Goal: Connect with others: Connect with others

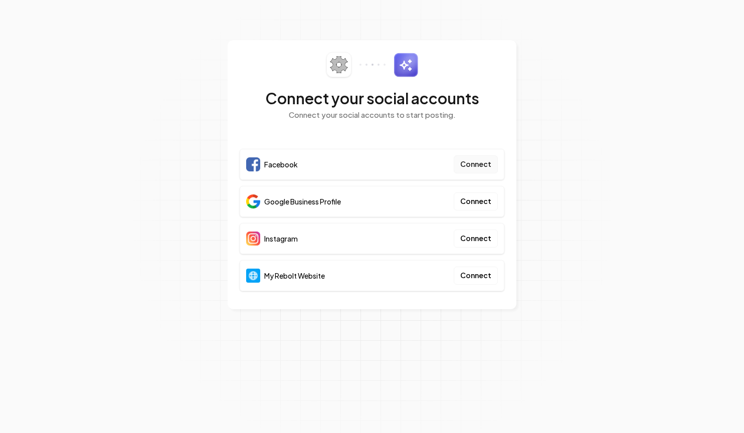
click at [474, 166] on button "Connect" at bounding box center [476, 164] width 44 height 18
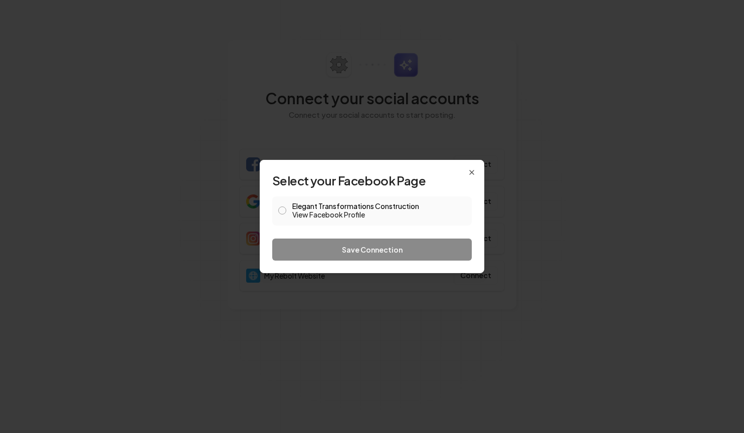
click at [287, 214] on div "Elegant Transformations Construction View Facebook Profile" at bounding box center [371, 210] width 199 height 29
click at [284, 211] on button "Elegant Transformations Construction View Facebook Profile" at bounding box center [282, 211] width 8 height 8
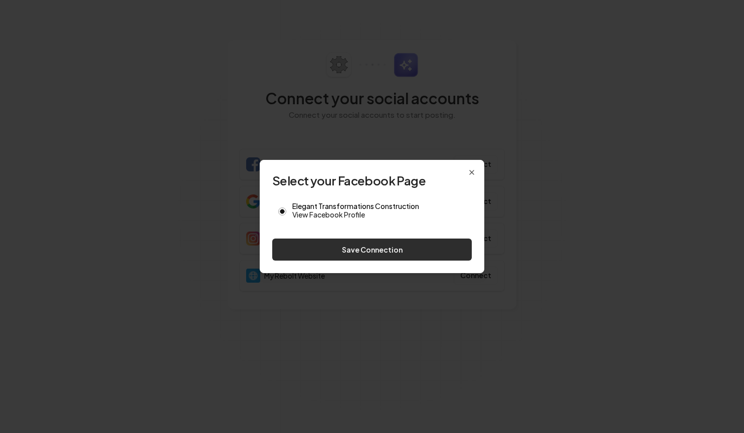
click at [372, 249] on button "Save Connection" at bounding box center [371, 250] width 199 height 22
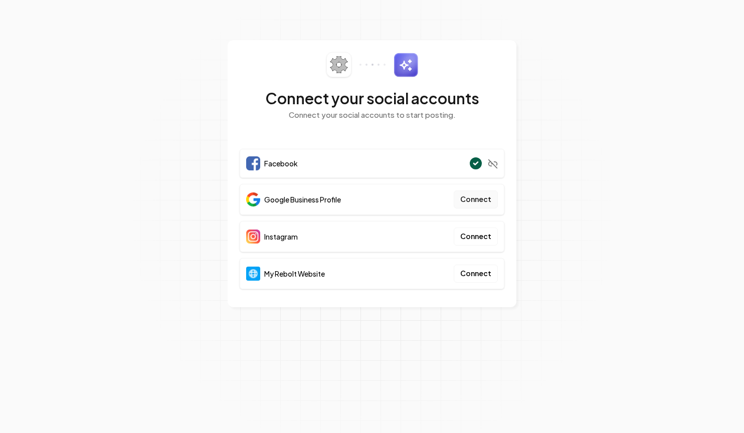
click at [466, 202] on button "Connect" at bounding box center [476, 199] width 44 height 18
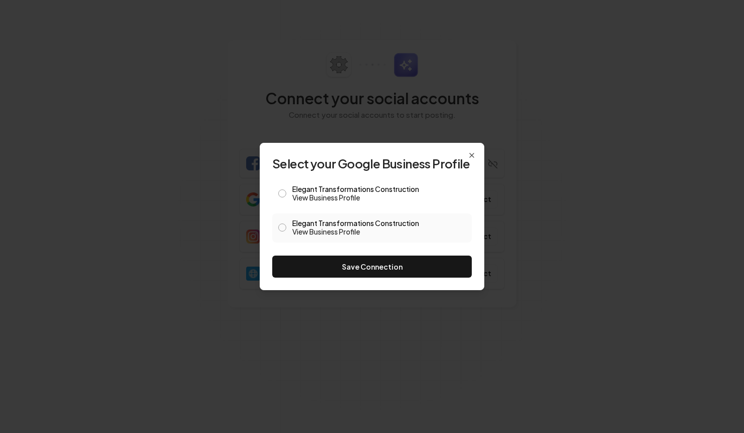
click at [283, 225] on button "Elegant Transformations Construction View Business Profile" at bounding box center [282, 228] width 8 height 8
click at [282, 193] on button "Elegant Transformations Construction View Business Profile" at bounding box center [282, 193] width 8 height 8
click at [284, 229] on button "Elegant Transformations Construction View Business Profile" at bounding box center [282, 228] width 8 height 8
click at [276, 192] on div "Elegant Transformations Construction View Business Profile" at bounding box center [371, 193] width 199 height 29
click at [286, 194] on button "Elegant Transformations Construction View Business Profile" at bounding box center [282, 193] width 8 height 8
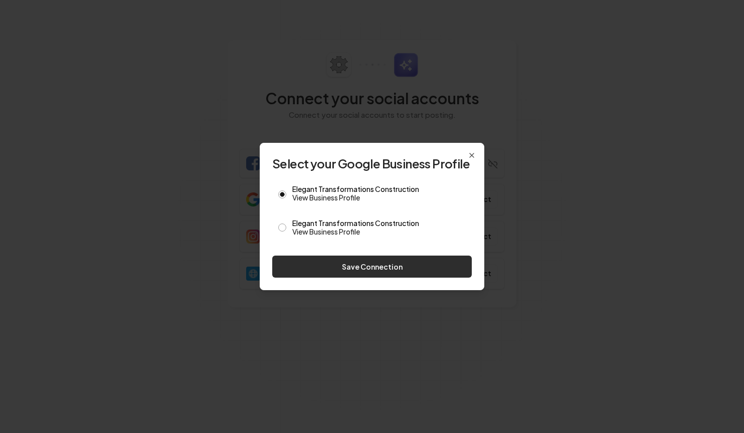
click at [354, 269] on button "Save Connection" at bounding box center [371, 267] width 199 height 22
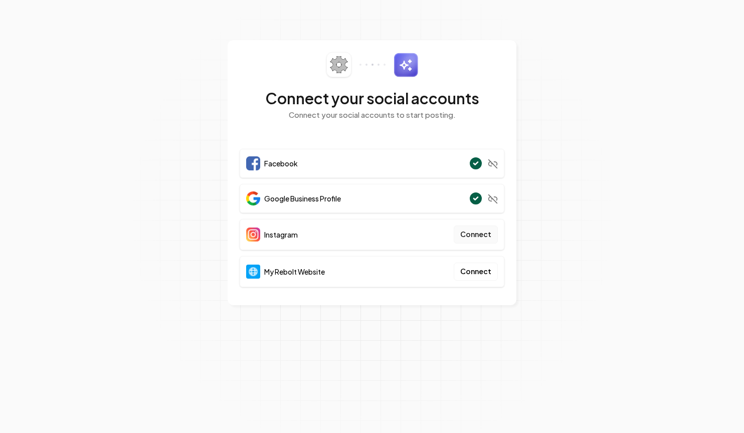
click at [483, 233] on button "Connect" at bounding box center [476, 235] width 44 height 18
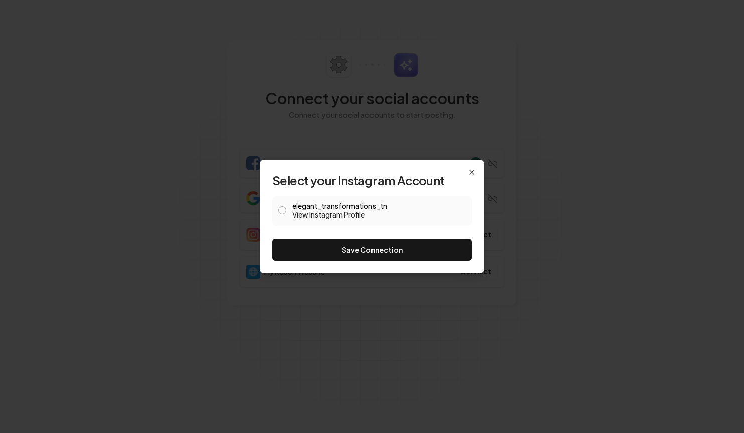
click at [284, 211] on button "elegant_transformations_tn View Instagram Profile" at bounding box center [282, 211] width 8 height 8
click at [382, 248] on button "Save Connection" at bounding box center [371, 250] width 199 height 22
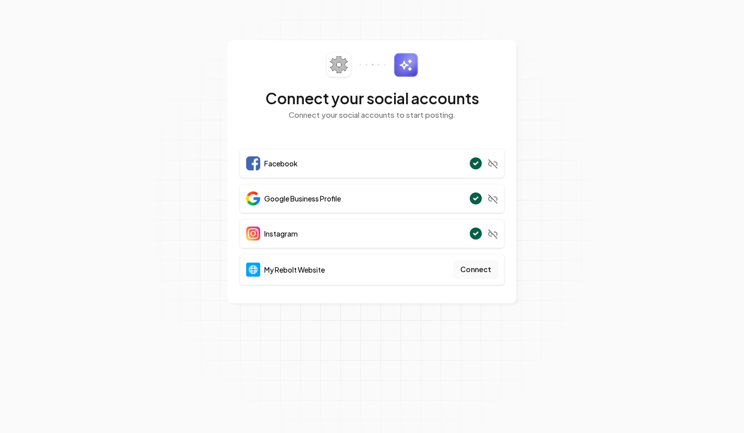
click at [478, 268] on button "Connect" at bounding box center [476, 270] width 44 height 18
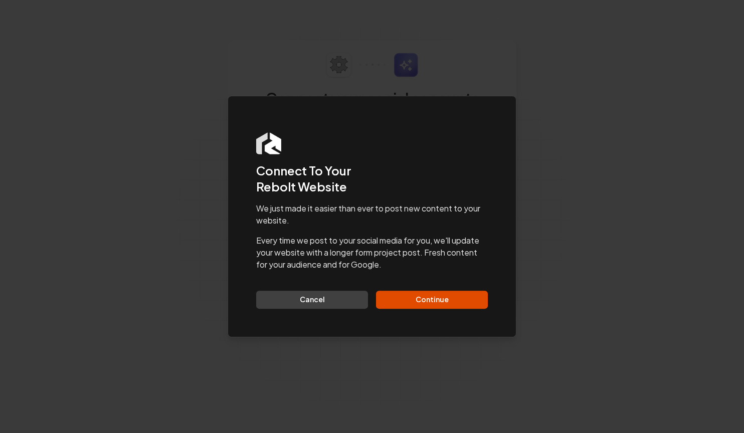
click at [445, 284] on div "We just made it easier than ever to post new content to your website. Every tim…" at bounding box center [372, 255] width 232 height 106
click at [447, 299] on button "Continue" at bounding box center [432, 300] width 112 height 18
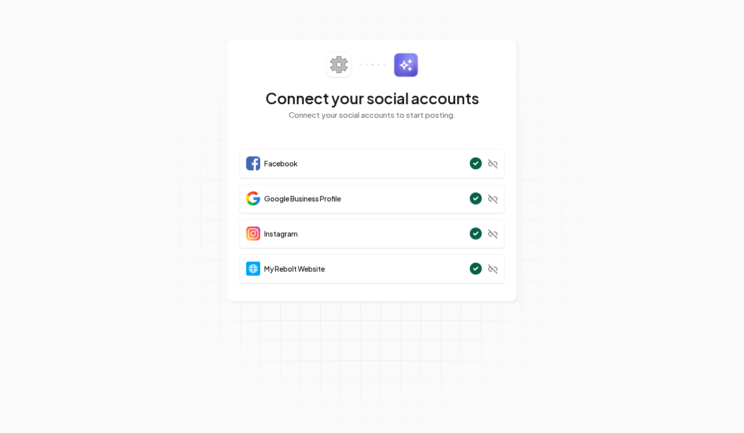
click at [550, 158] on section "Connect your social accounts Connect your social accounts to start posting. Fac…" at bounding box center [372, 216] width 744 height 433
click at [583, 129] on section "Connect your social accounts Connect your social accounts to start posting. Fac…" at bounding box center [372, 216] width 744 height 433
click at [526, 24] on section "Connect your social accounts Connect your social accounts to start posting. Fac…" at bounding box center [372, 216] width 744 height 433
click at [542, 36] on section "Connect your social accounts Connect your social accounts to start posting. Fac…" at bounding box center [372, 216] width 744 height 433
click at [587, 271] on section "Connect your social accounts Connect your social accounts to start posting. Fac…" at bounding box center [372, 216] width 744 height 433
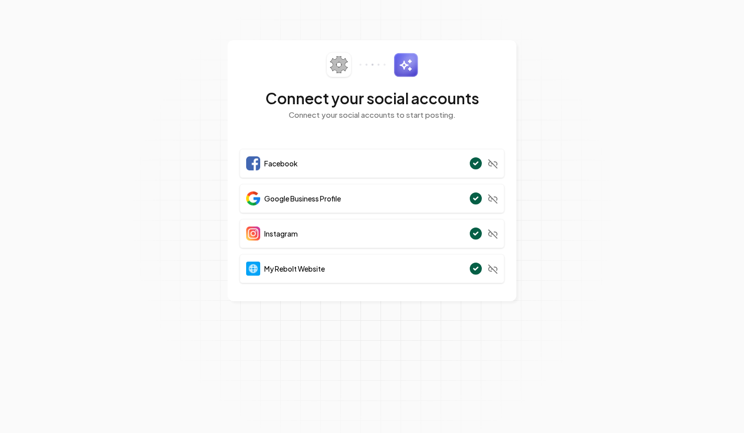
click at [542, 36] on section "Connect your social accounts Connect your social accounts to start posting. Fac…" at bounding box center [372, 216] width 744 height 433
click at [546, 58] on section "Connect your social accounts Connect your social accounts to start posting. Fac…" at bounding box center [372, 216] width 744 height 433
click at [541, 93] on section "Connect your social accounts Connect your social accounts to start posting. Fac…" at bounding box center [372, 216] width 744 height 433
click at [542, 61] on section "Connect your social accounts Connect your social accounts to start posting. Fac…" at bounding box center [372, 216] width 744 height 433
click at [566, 243] on section "Connect your social accounts Connect your social accounts to start posting. Fac…" at bounding box center [372, 216] width 744 height 433
